Goal: Task Accomplishment & Management: Manage account settings

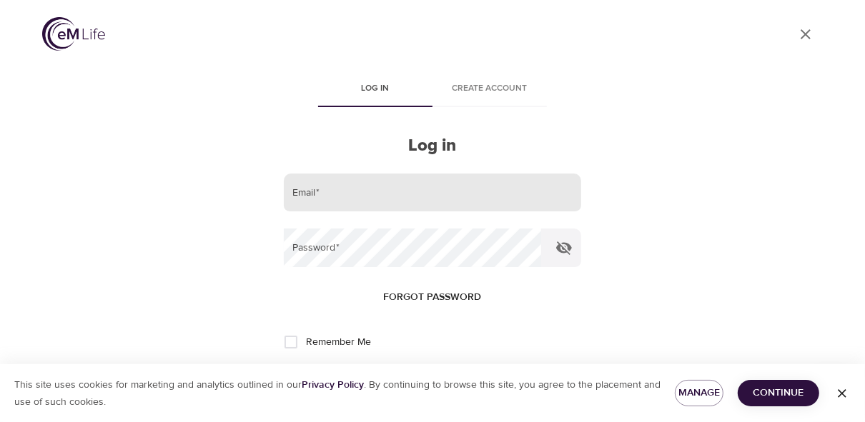
click at [321, 188] on input "email" at bounding box center [432, 193] width 297 height 39
type input "[EMAIL_ADDRESS][PERSON_NAME][DOMAIN_NAME]"
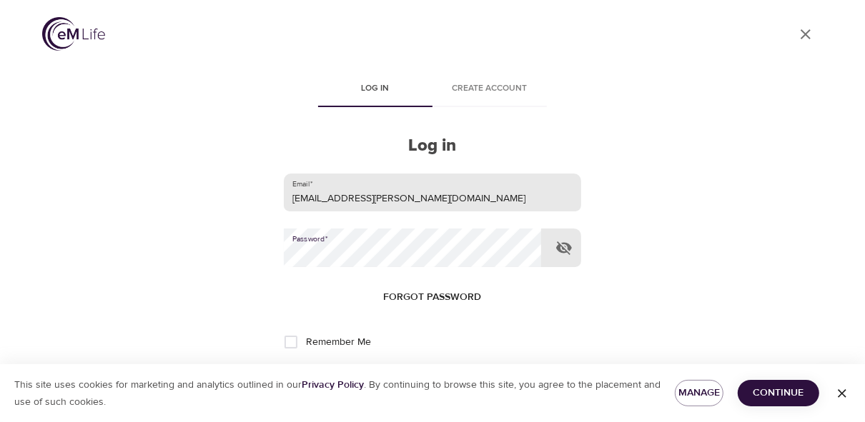
click at [397, 374] on button "Log in" at bounding box center [432, 389] width 70 height 30
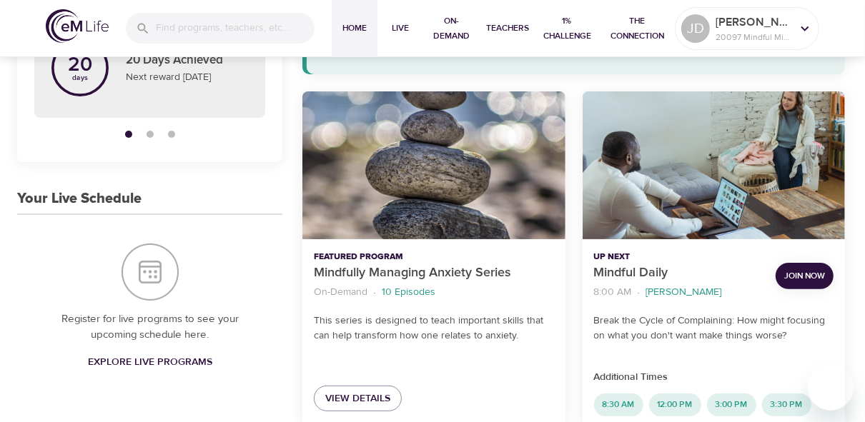
scroll to position [179, 0]
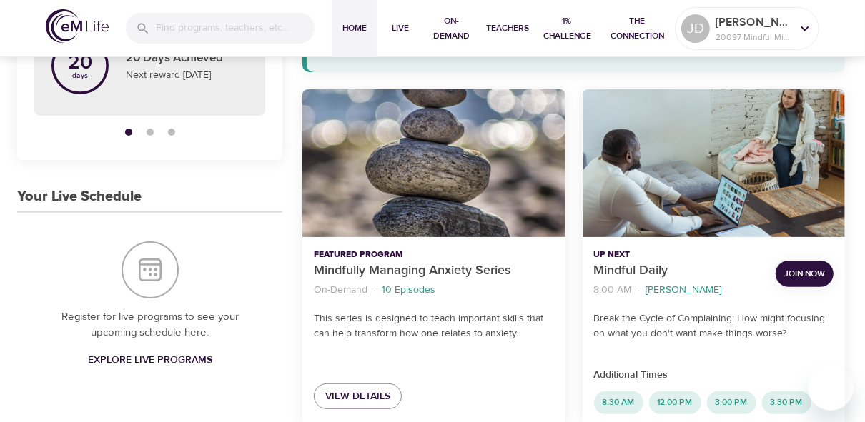
click at [644, 280] on span "Join Now" at bounding box center [804, 274] width 41 height 15
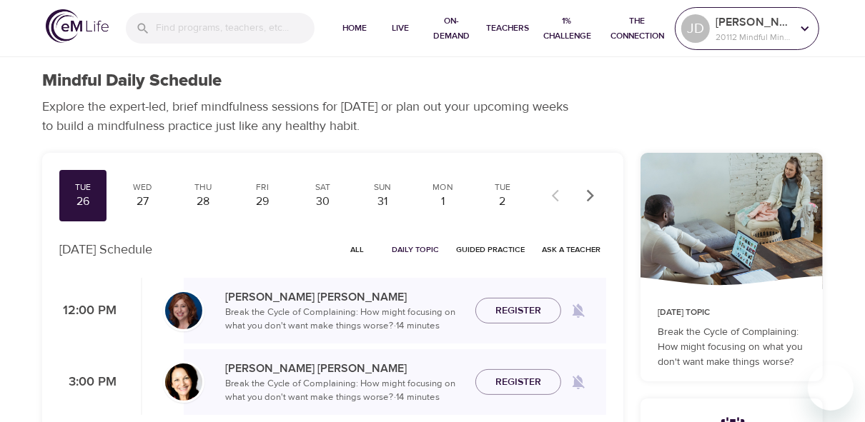
click at [760, 28] on p "[PERSON_NAME]" at bounding box center [753, 22] width 76 height 17
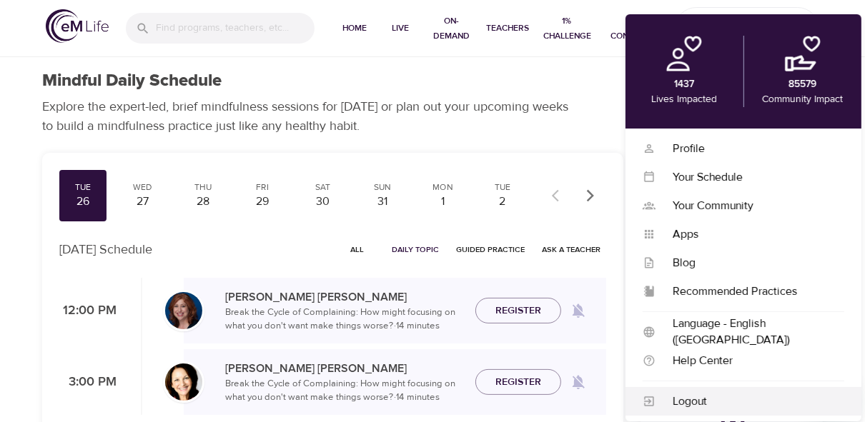
drag, startPoint x: 683, startPoint y: 403, endPoint x: 698, endPoint y: 399, distance: 15.4
click at [684, 403] on div "Logout" at bounding box center [749, 402] width 189 height 16
